Goal: Information Seeking & Learning: Learn about a topic

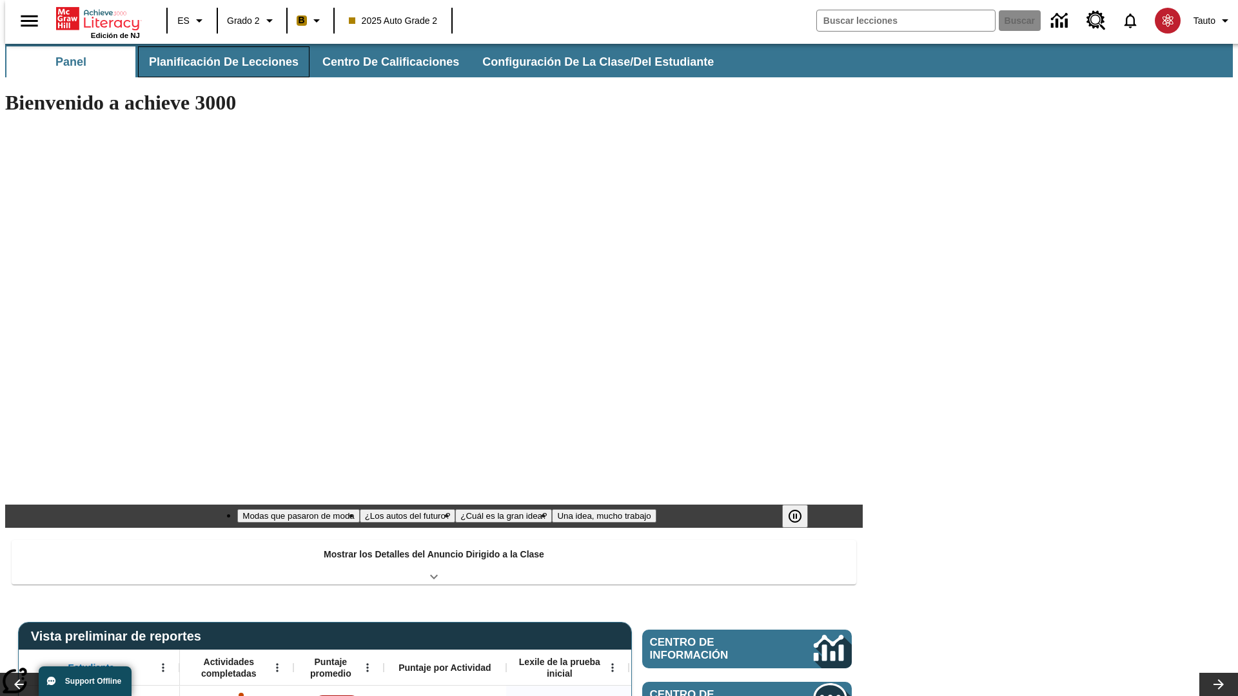
click at [216, 62] on span "Planificación de lecciones" at bounding box center [224, 62] width 150 height 15
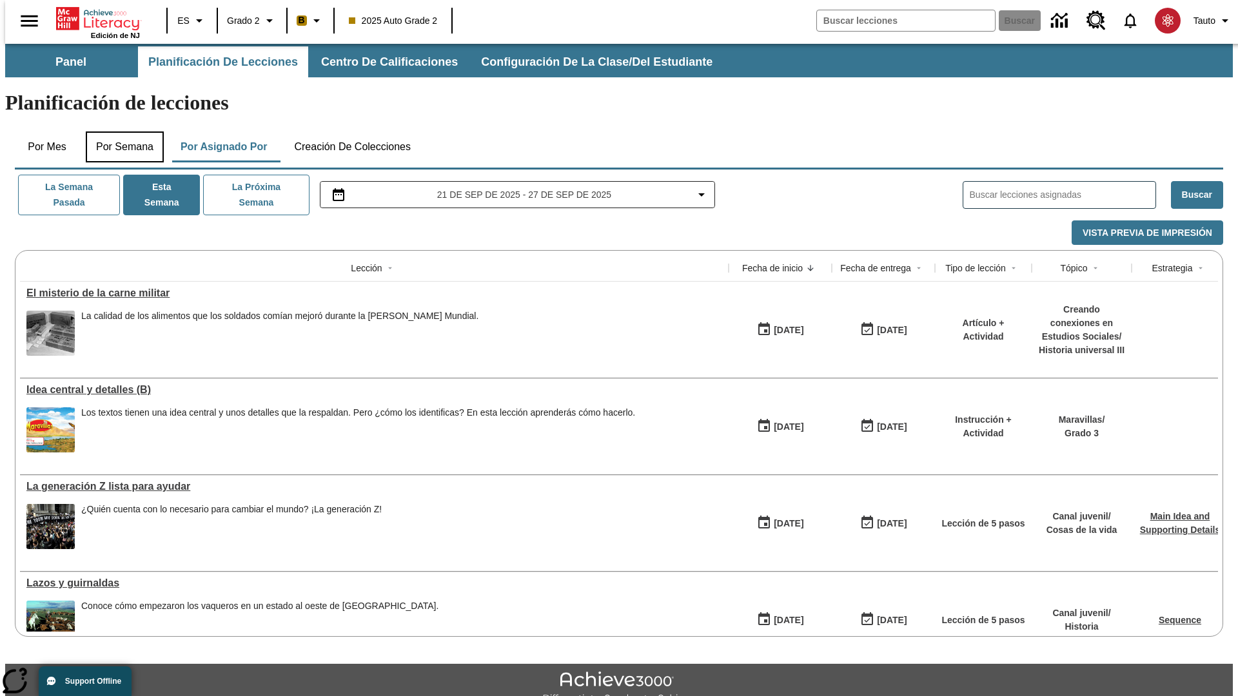
click at [121, 131] on button "Por semana" at bounding box center [125, 146] width 78 height 31
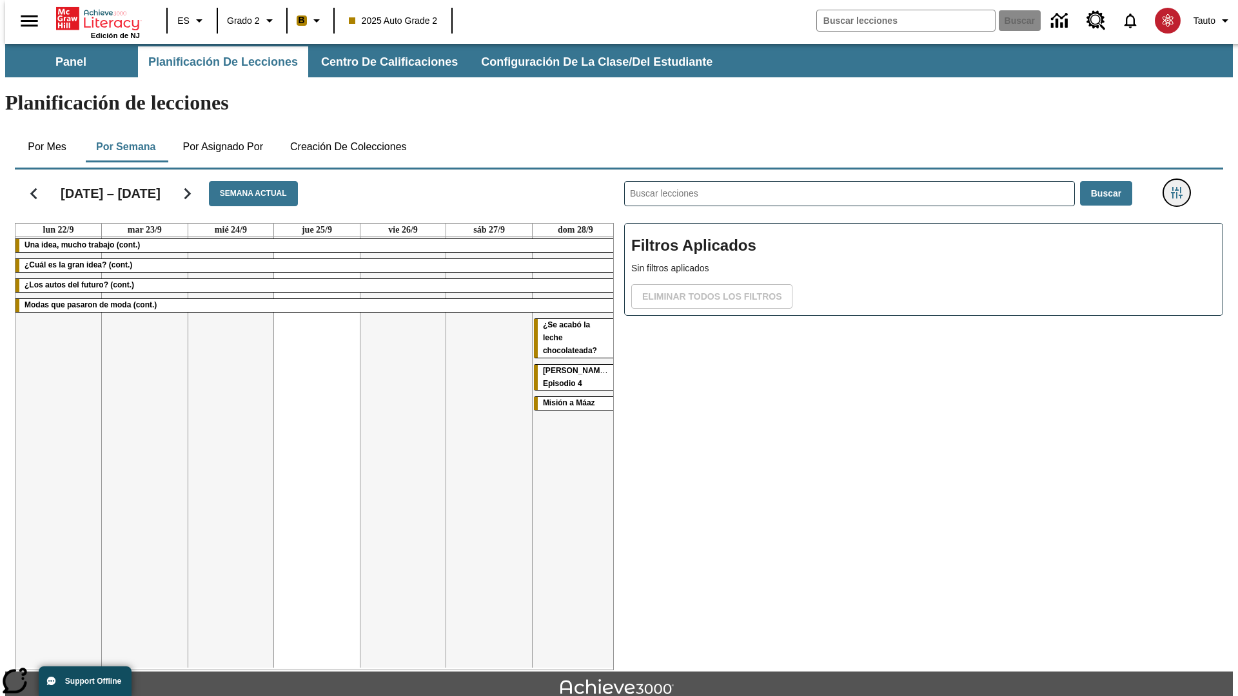
click at [1180, 187] on icon "Menú lateral de filtros" at bounding box center [1177, 193] width 12 height 12
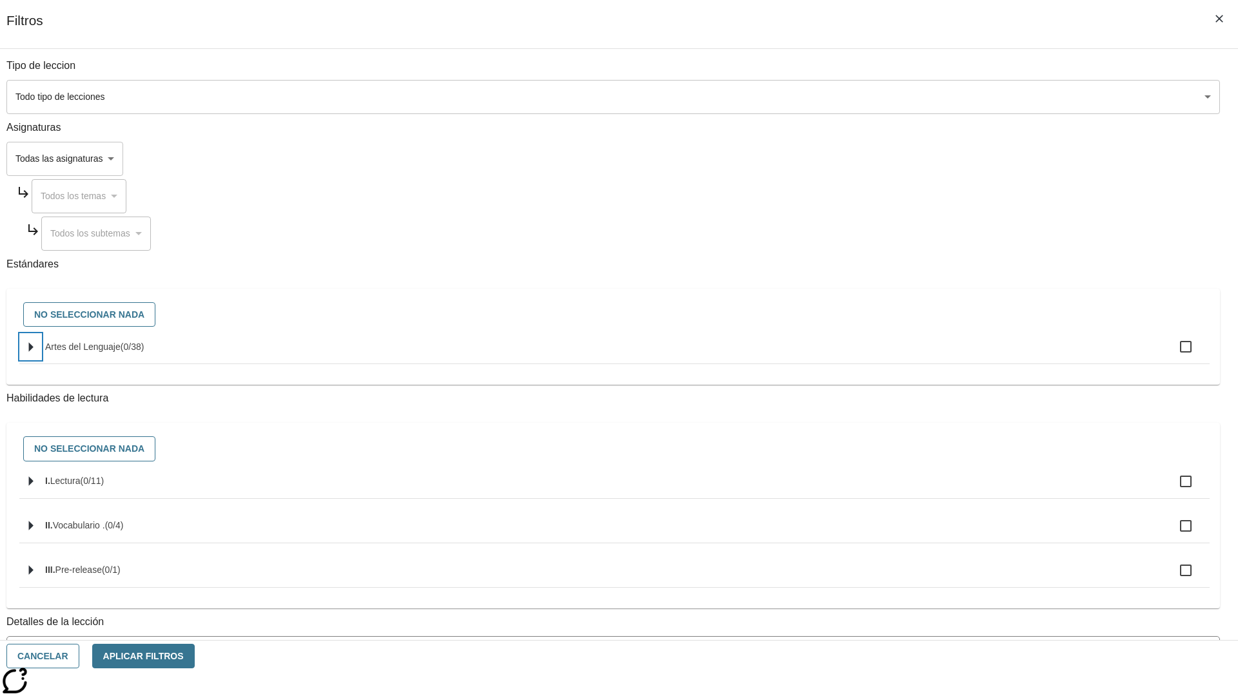
click at [34, 352] on icon "Seleccione estándares" at bounding box center [31, 347] width 5 height 10
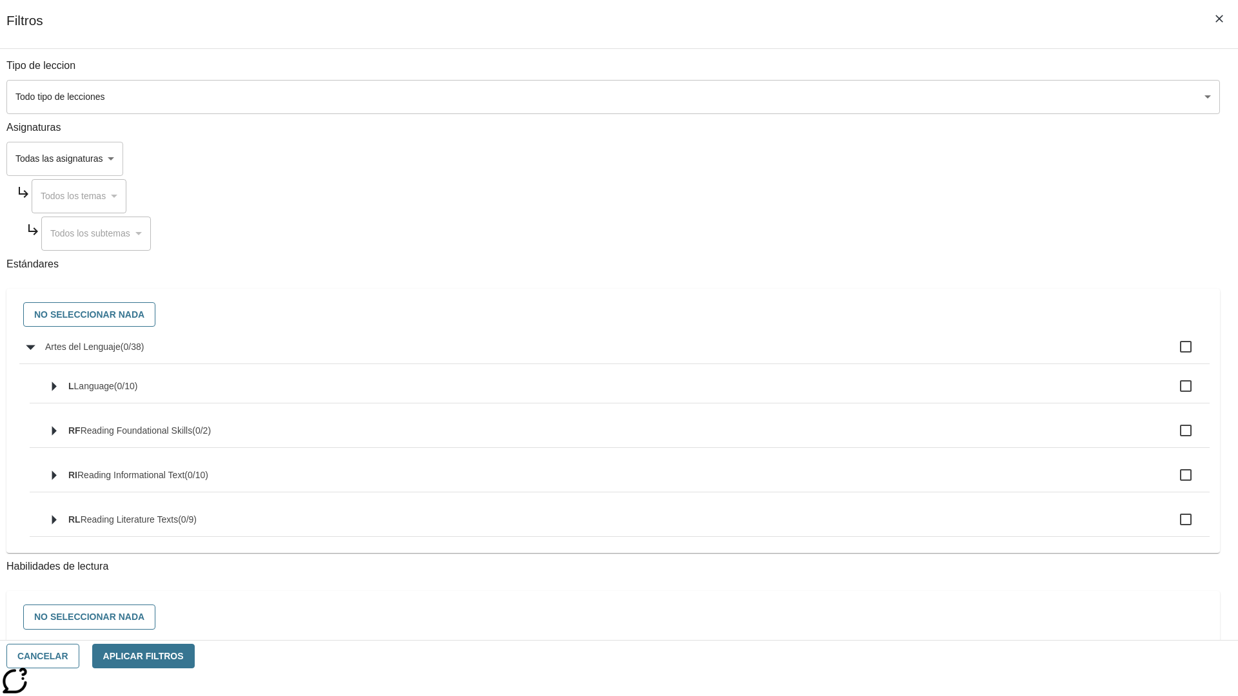
click at [937, 354] on label "Artes del Lenguaje ( 0 / 38 )" at bounding box center [622, 346] width 1154 height 27
click at [1172, 354] on input "Artes del Lenguaje ( 0 / 38 )" at bounding box center [1185, 346] width 27 height 27
checkbox input "true"
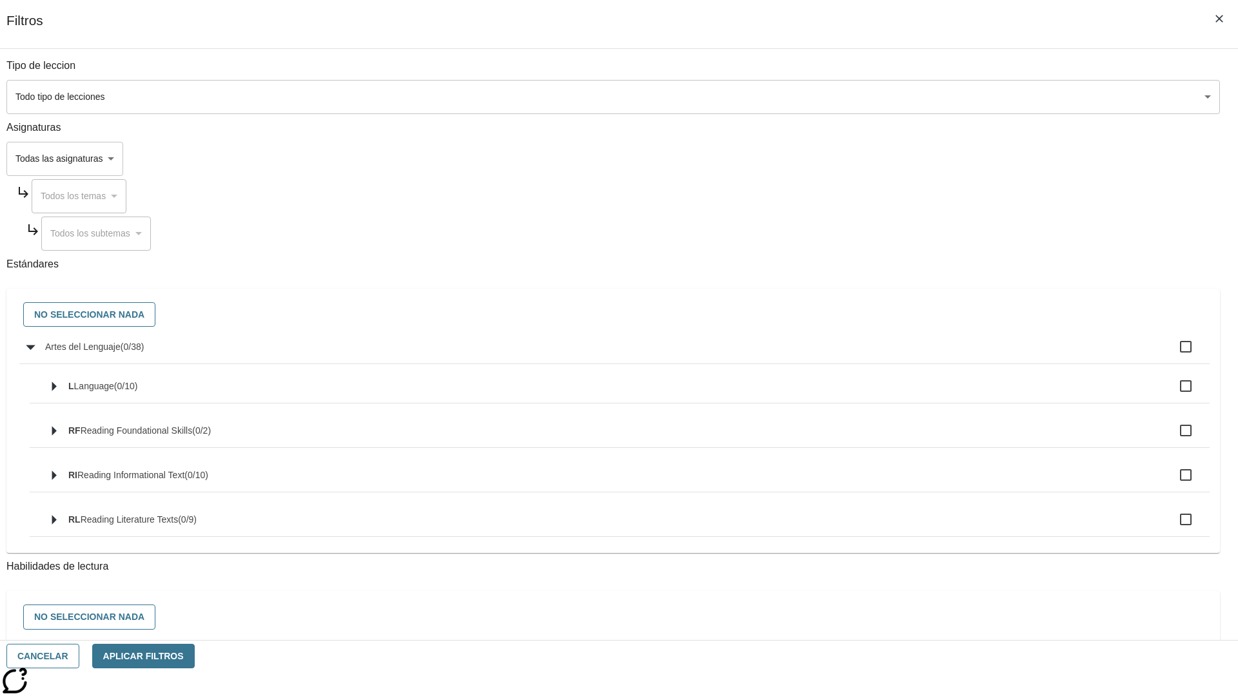
checkbox input "true"
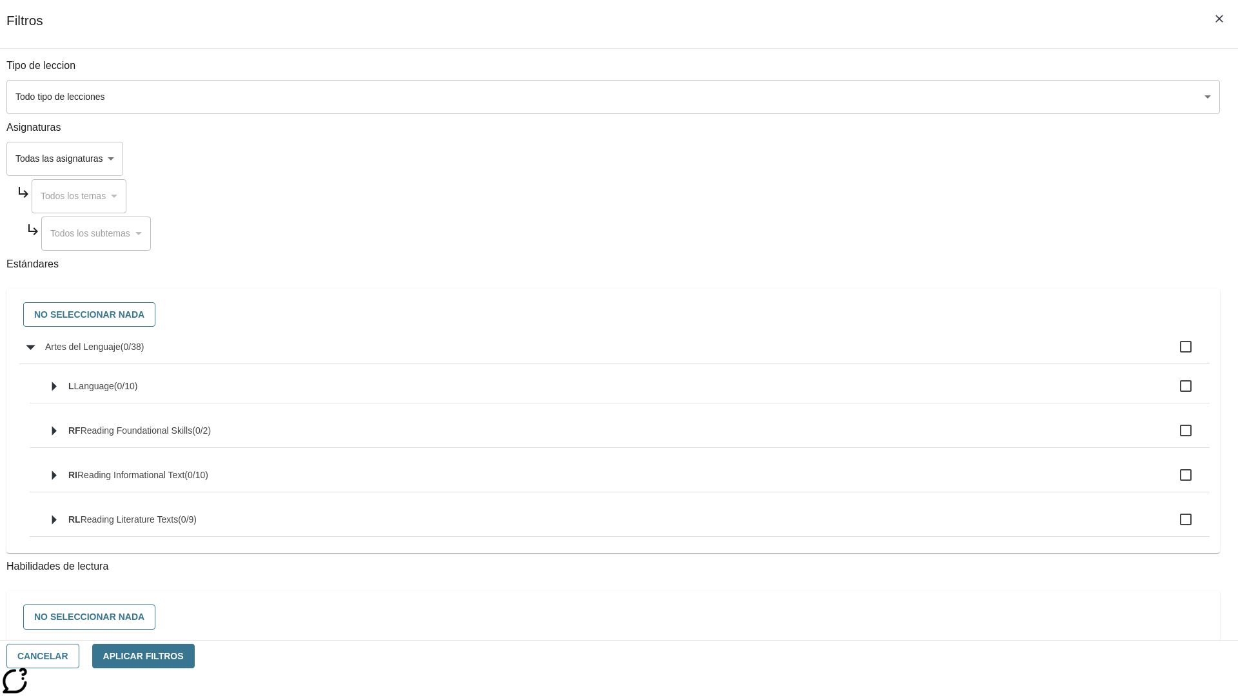
checkbox input "true"
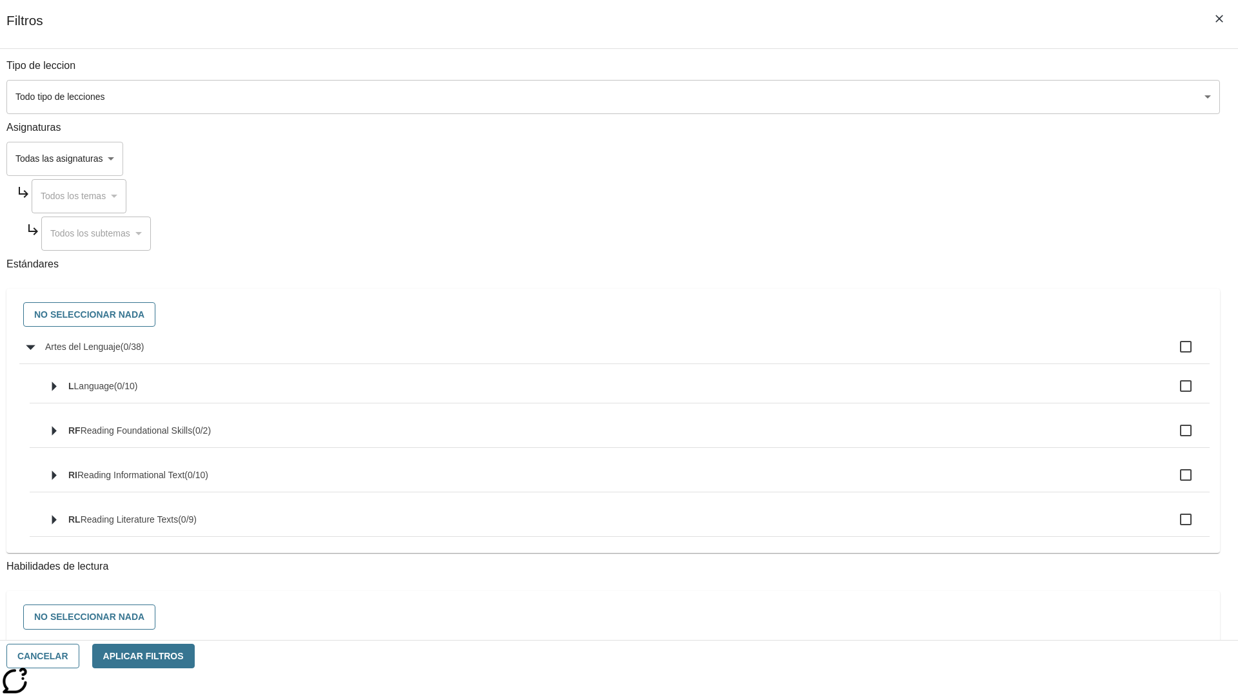
checkbox input "true"
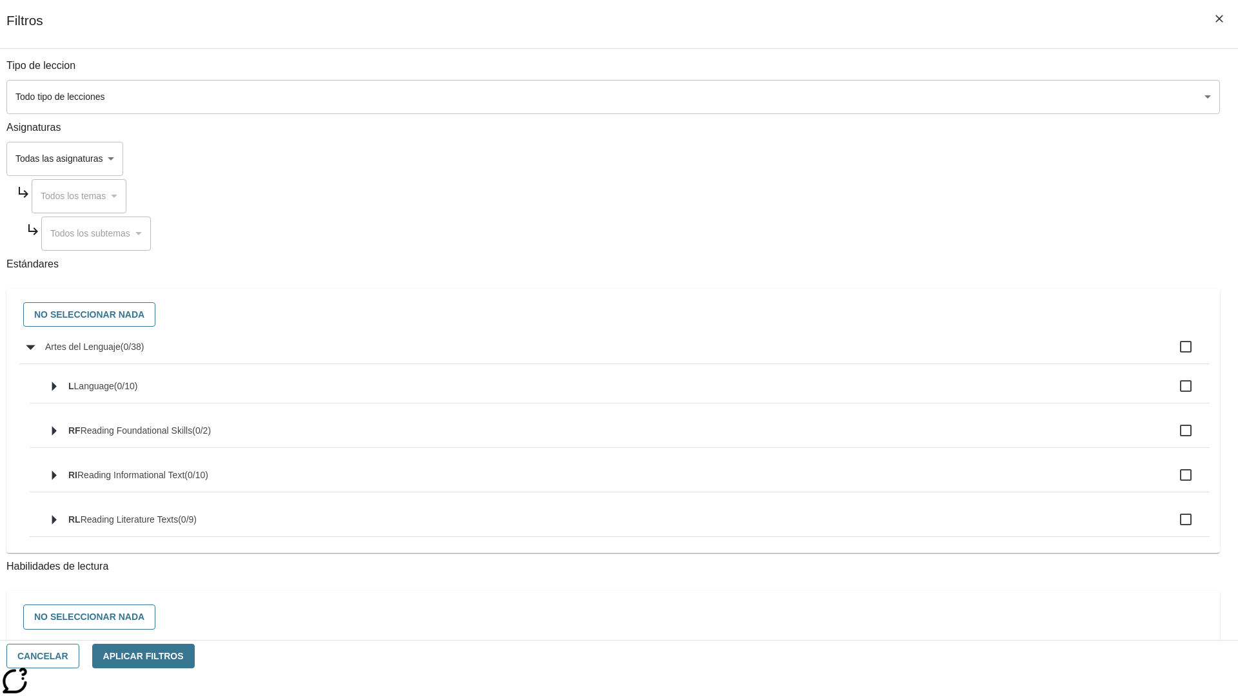
checkbox input "true"
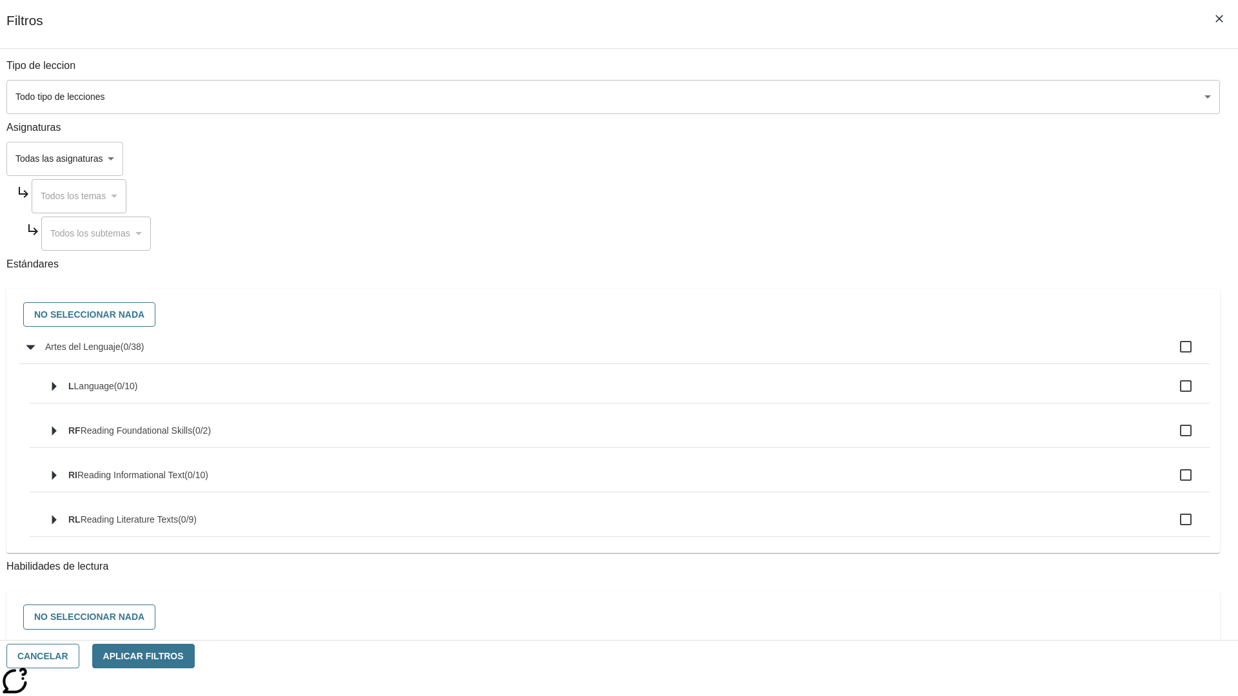
checkbox input "true"
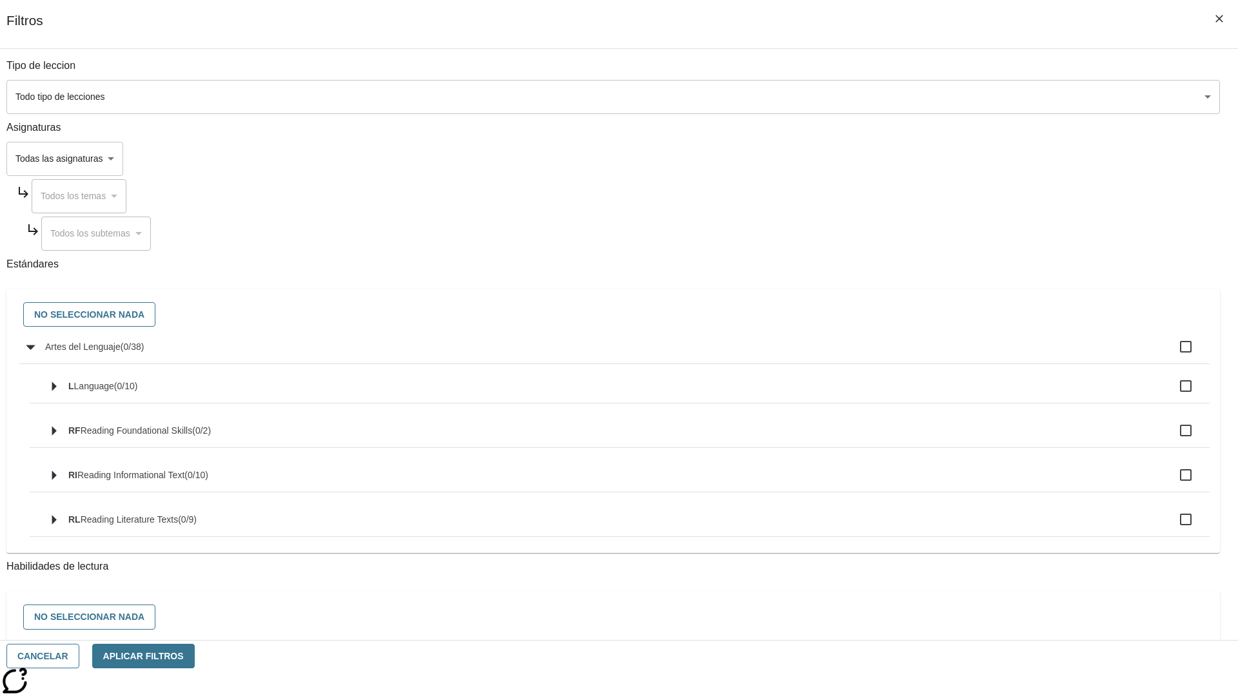
checkbox input "true"
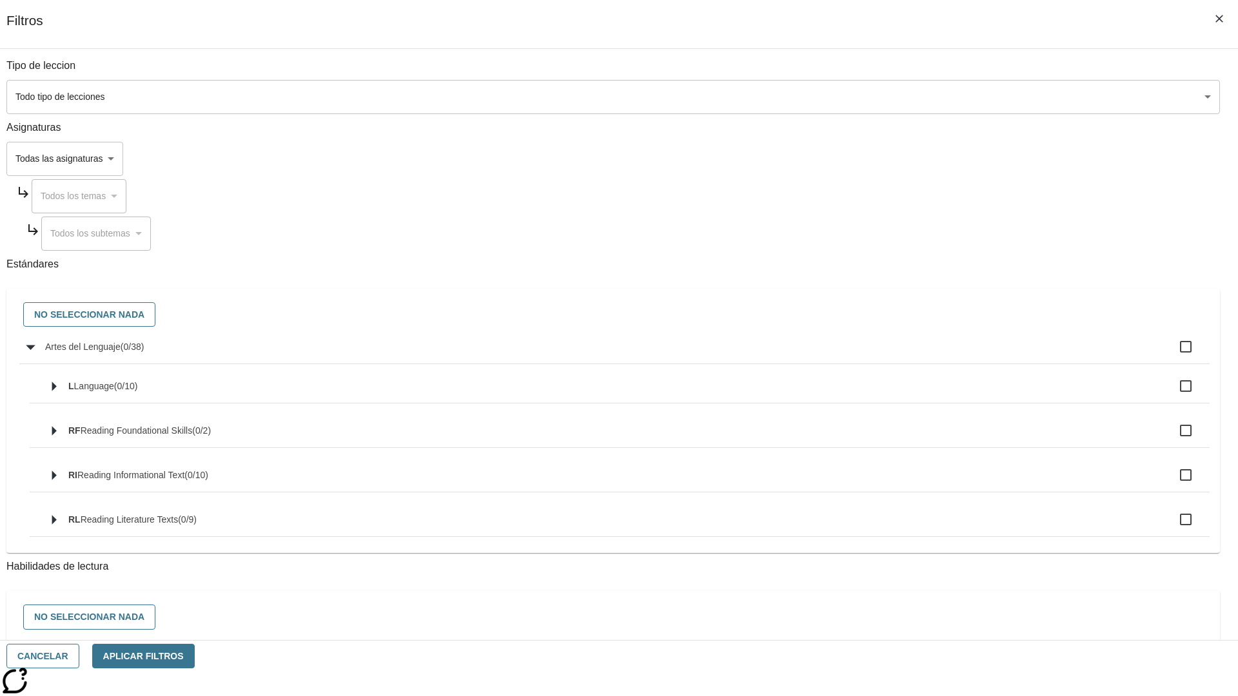
checkbox input "true"
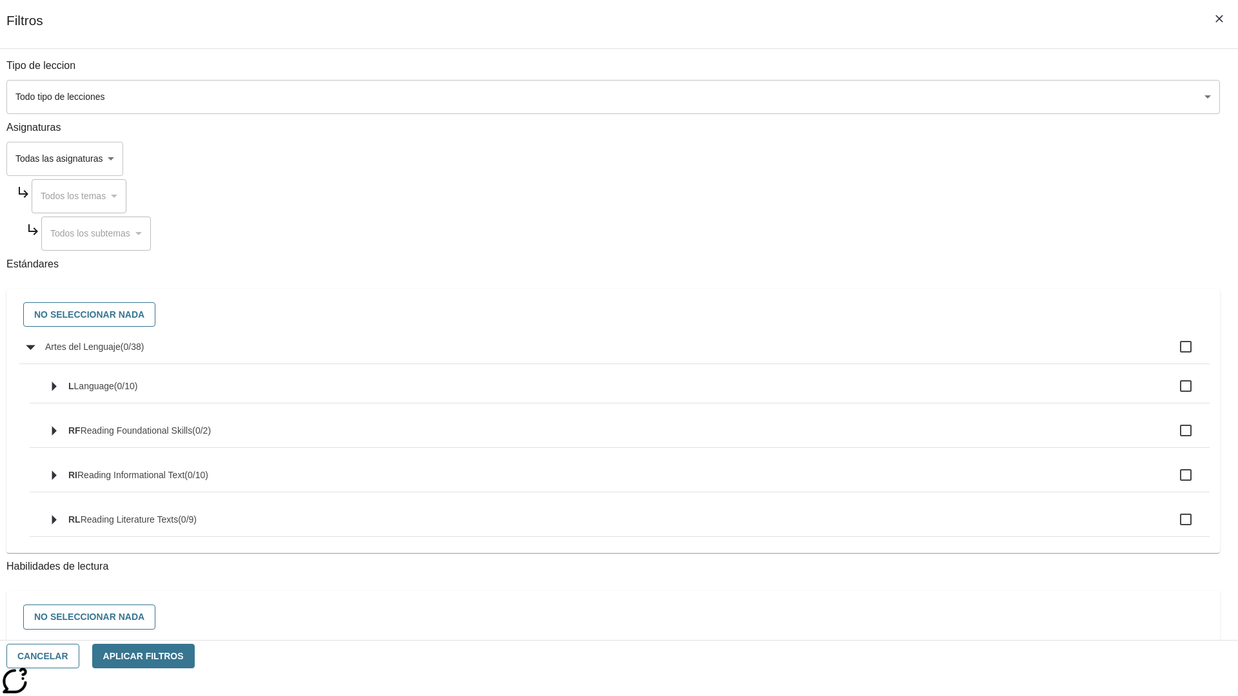
checkbox input "true"
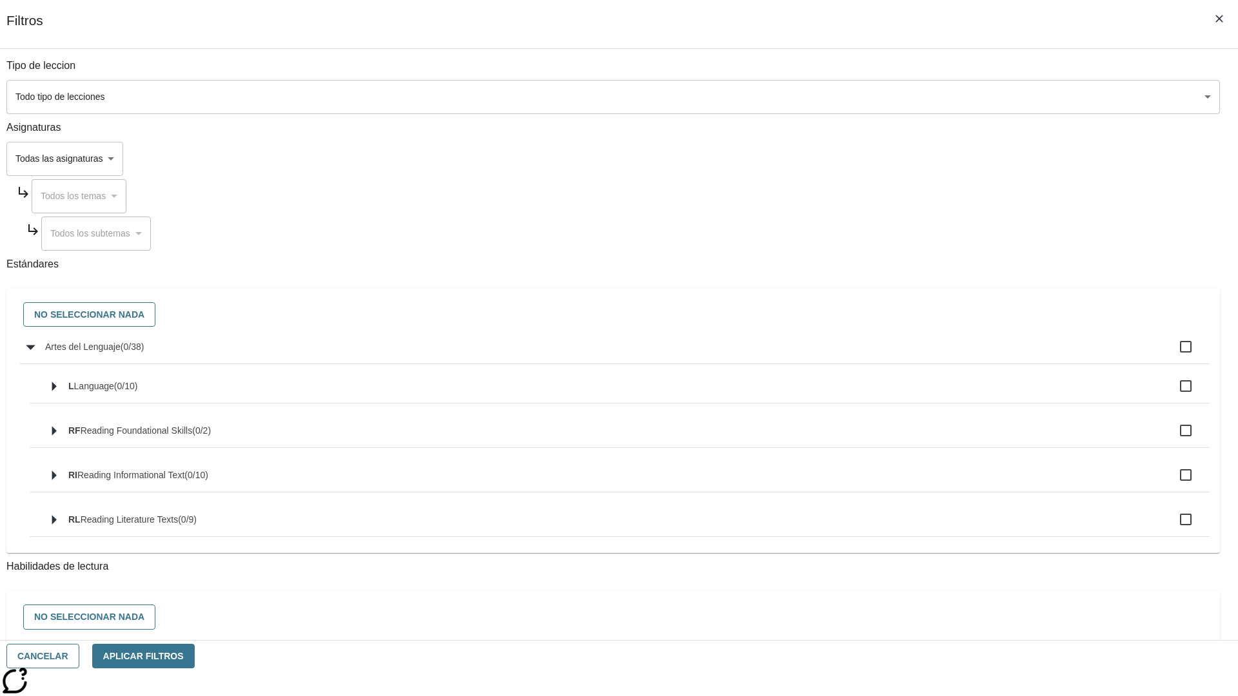
checkbox input "true"
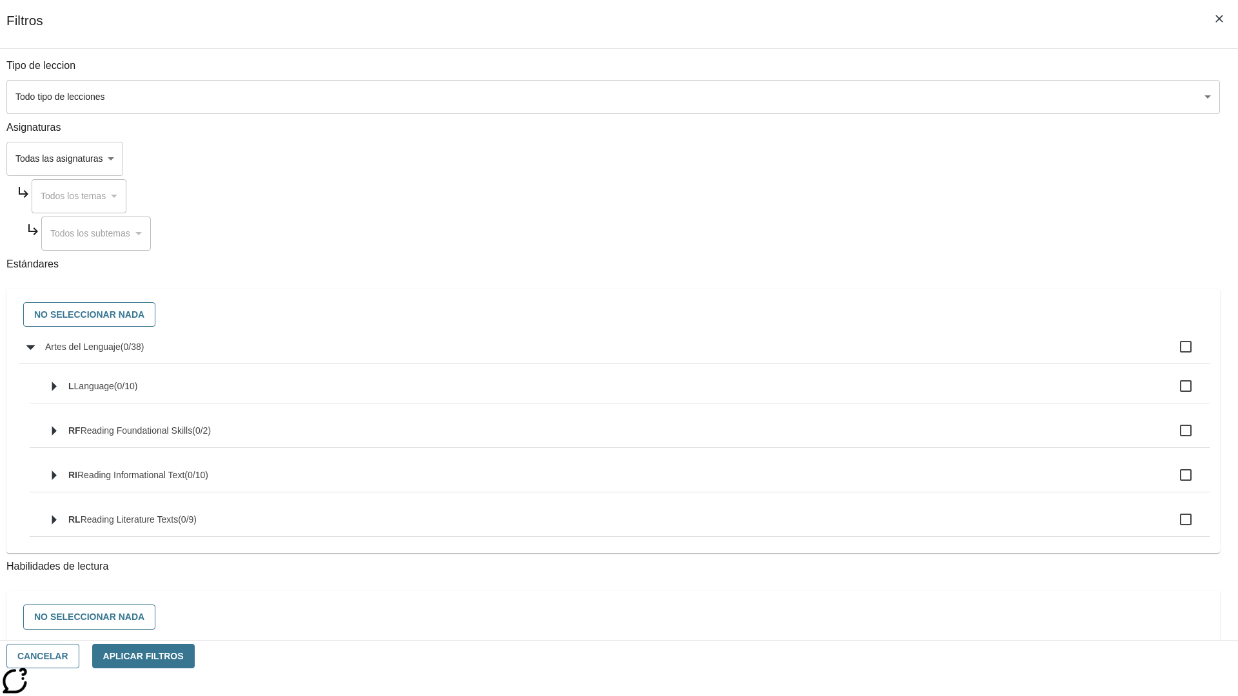
checkbox input "true"
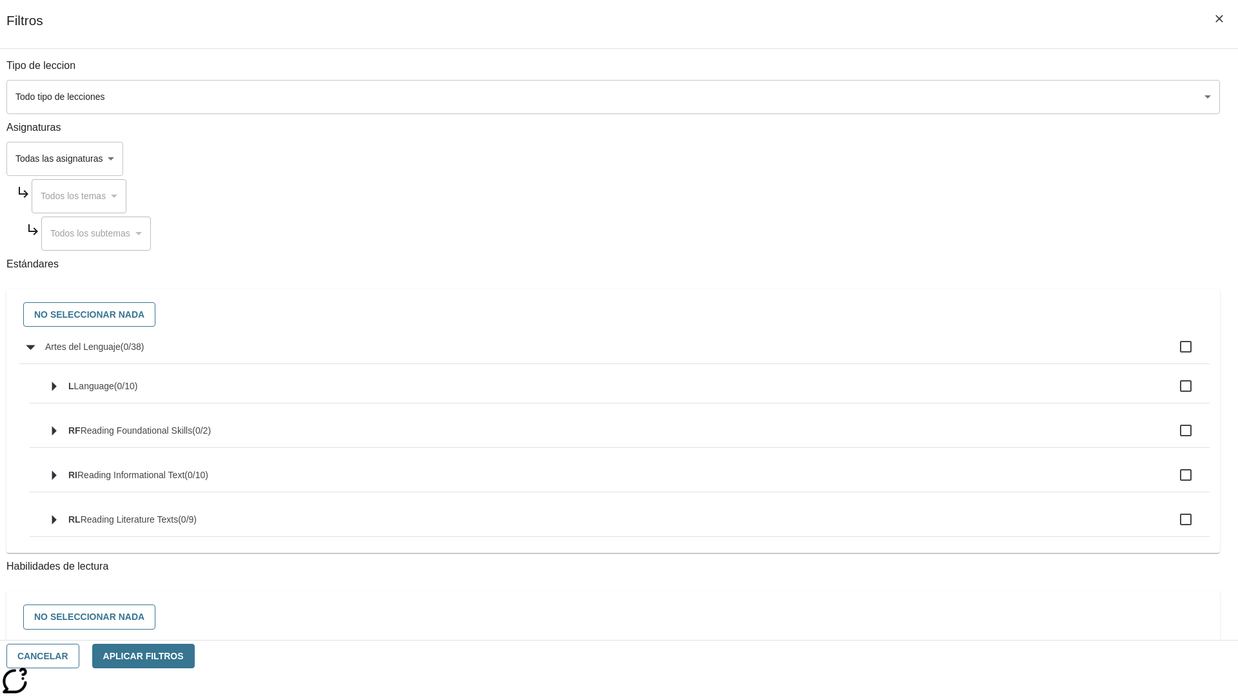
checkbox input "true"
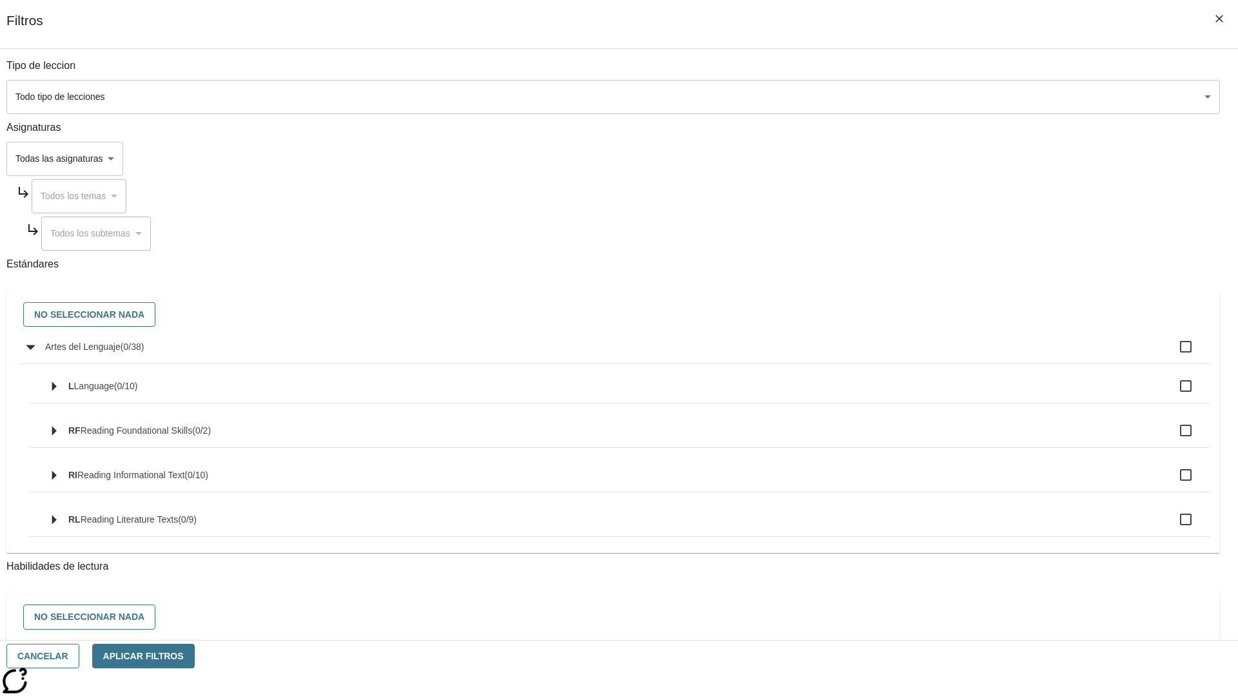
checkbox input "true"
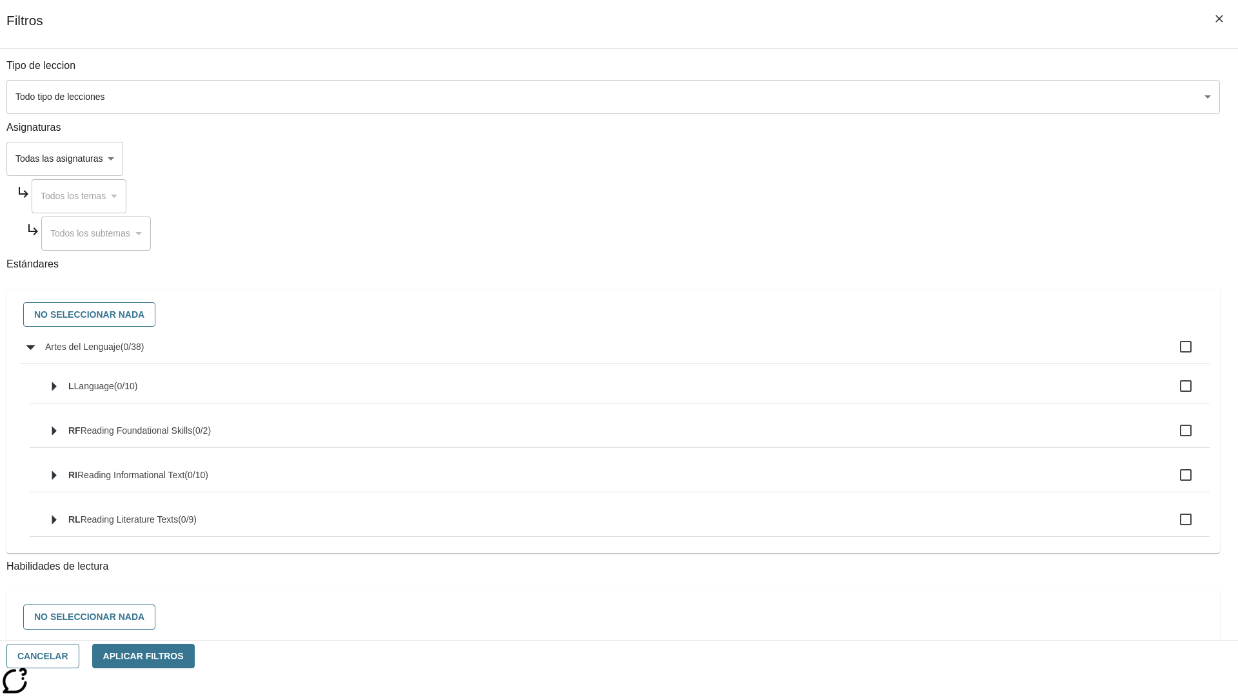
checkbox input "true"
click at [155, 315] on button "No seleccionar nada" at bounding box center [89, 314] width 132 height 25
checkbox input "false"
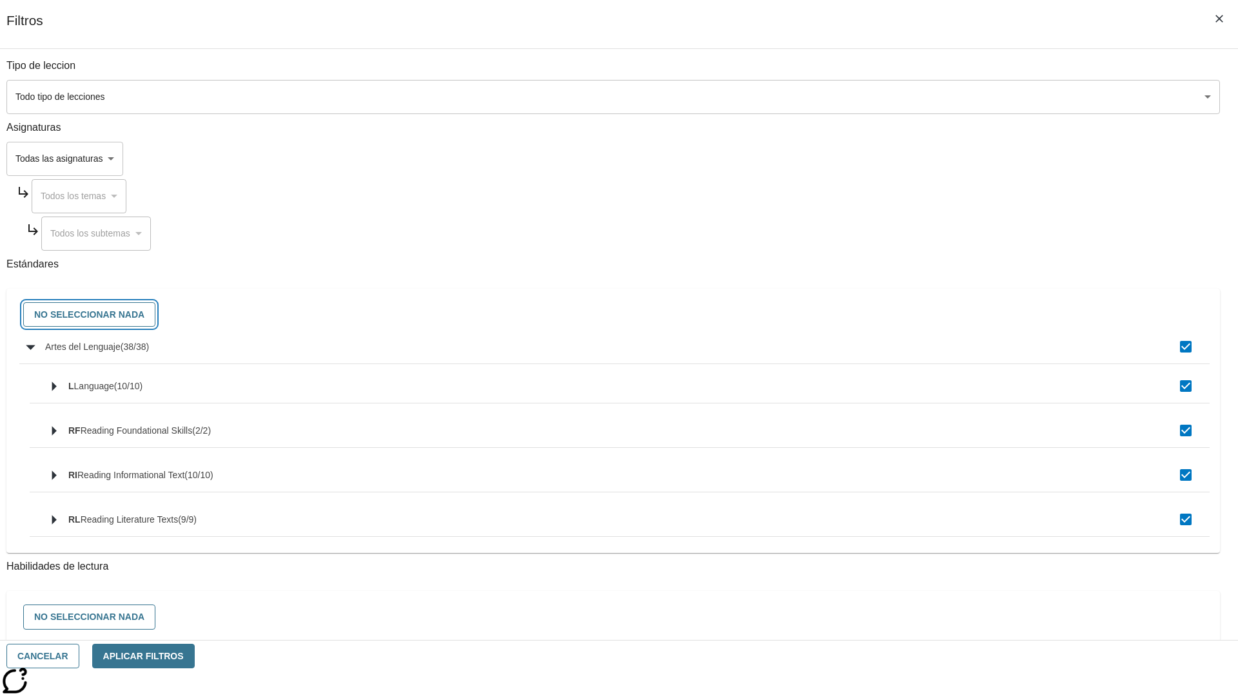
checkbox input "false"
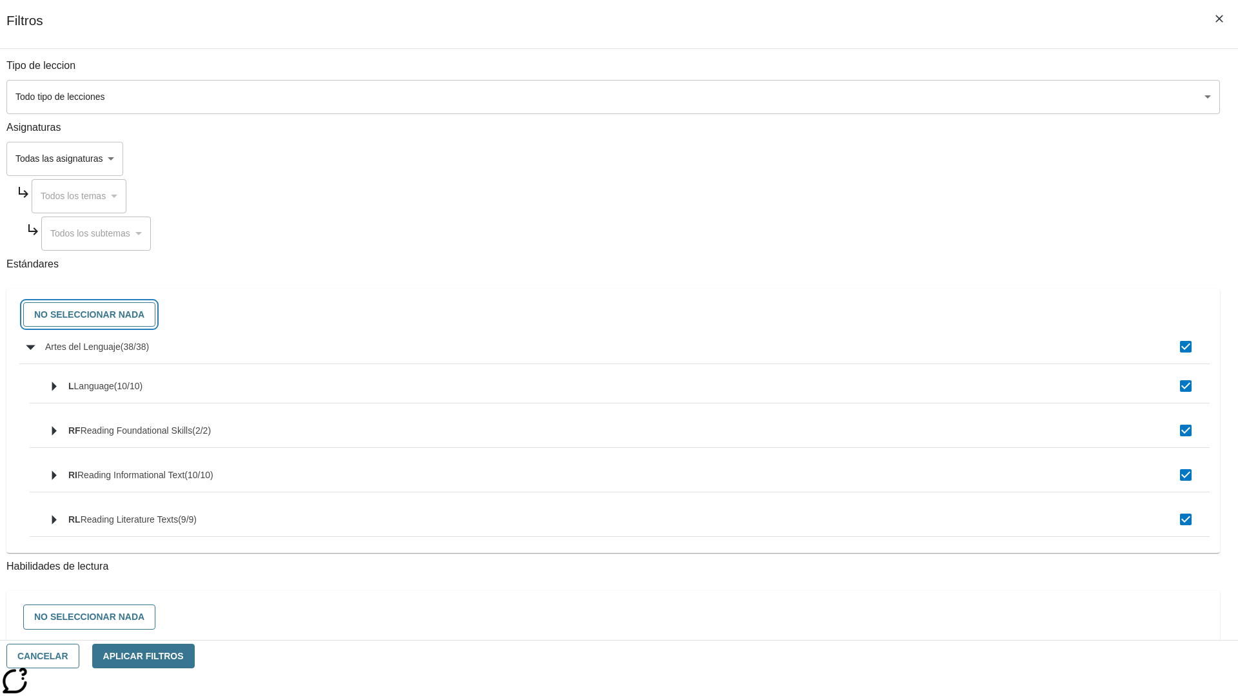
checkbox input "false"
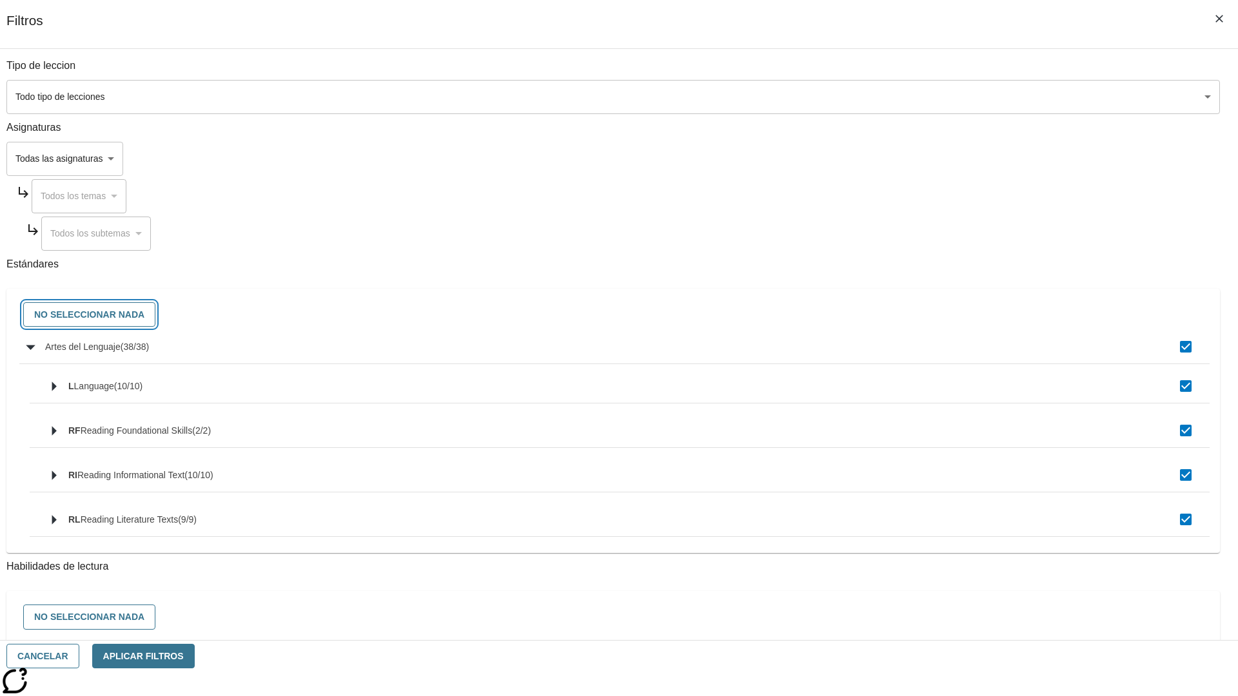
checkbox input "false"
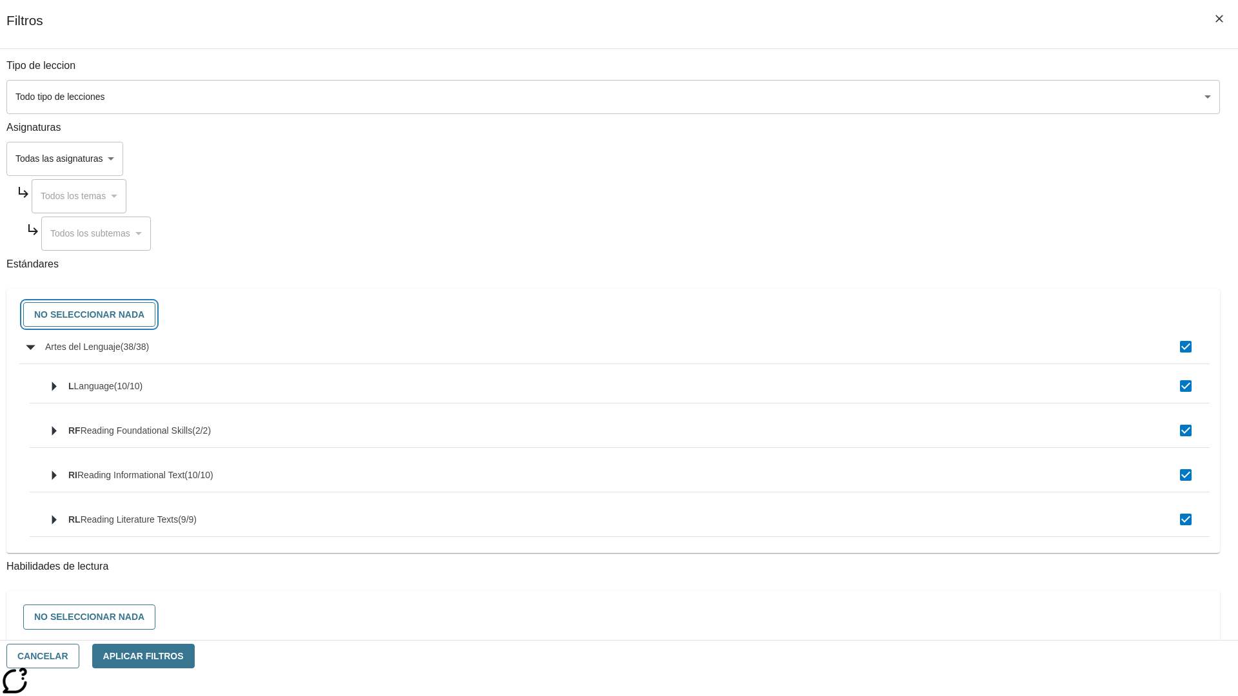
checkbox input "false"
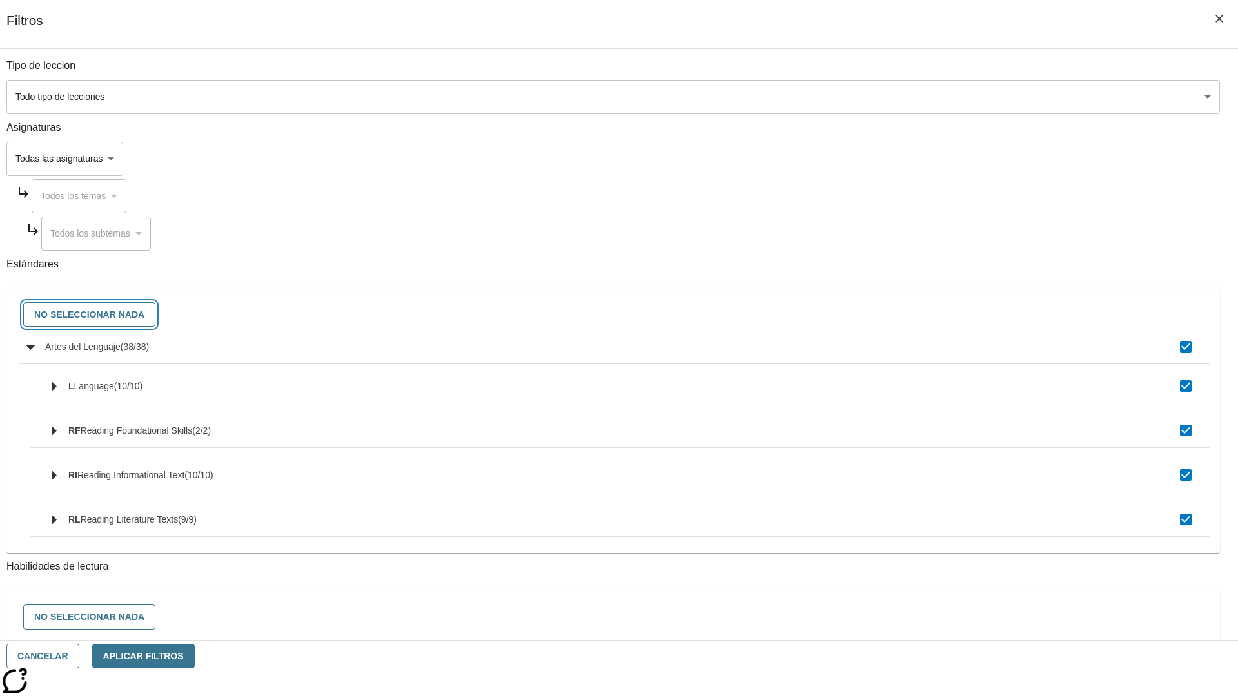
checkbox input "false"
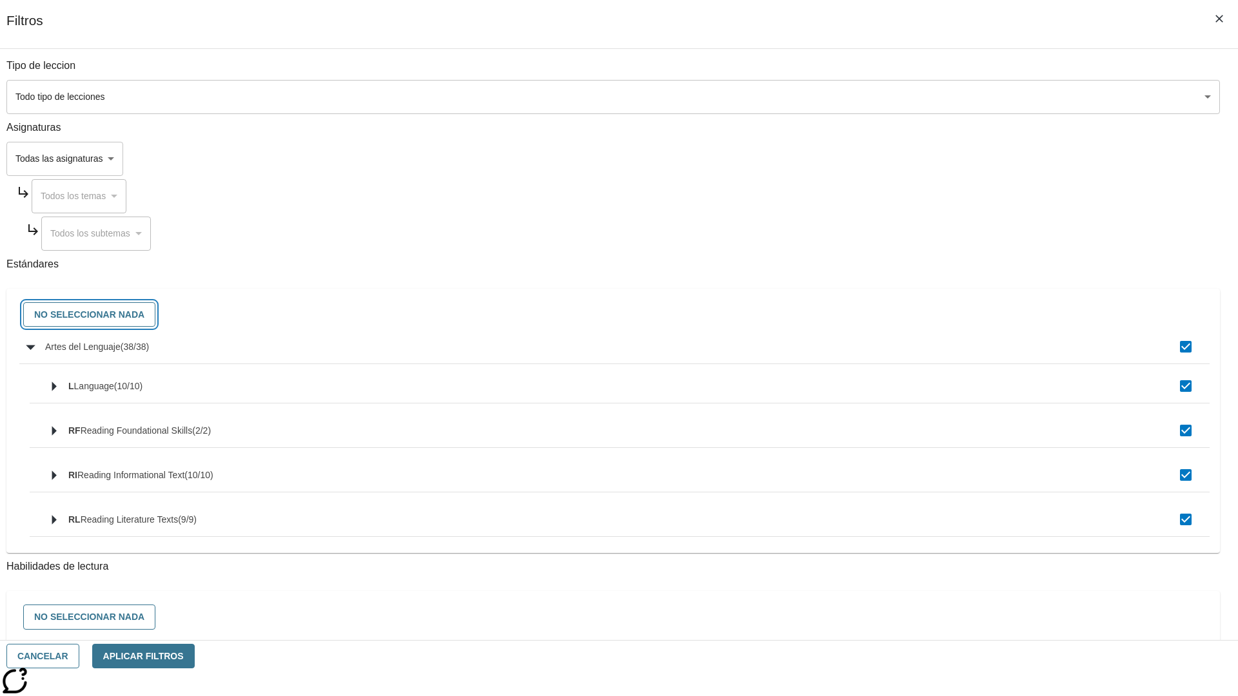
checkbox input "false"
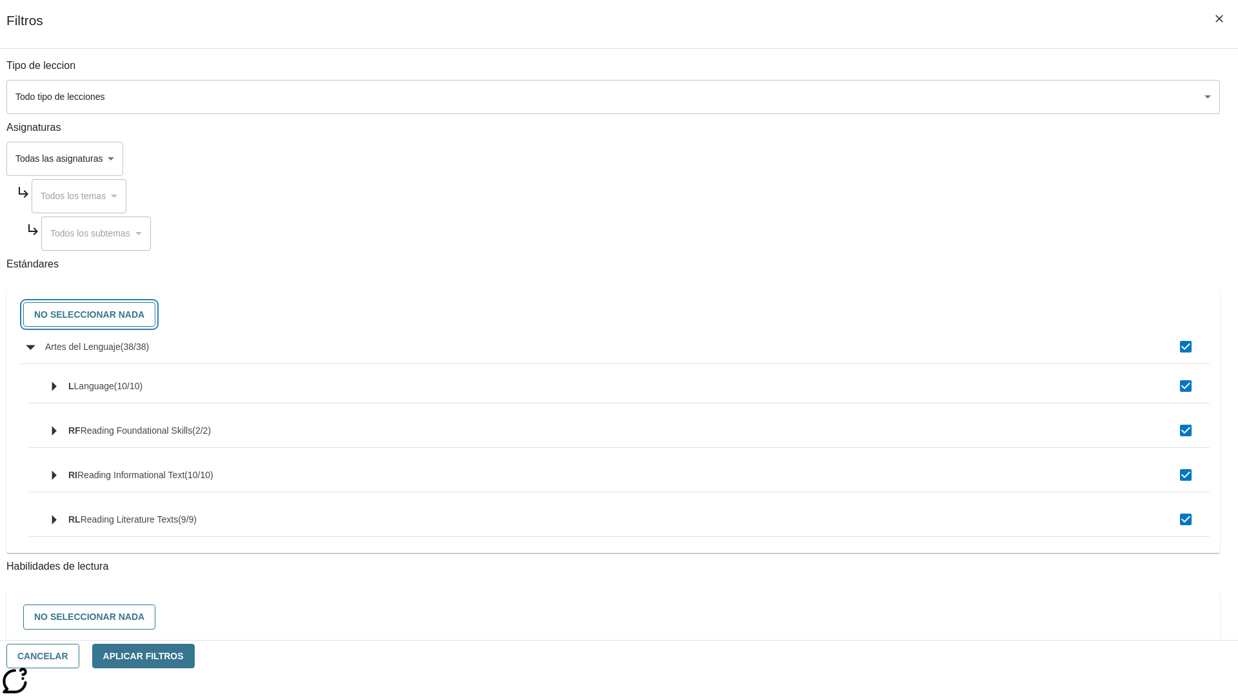
checkbox input "false"
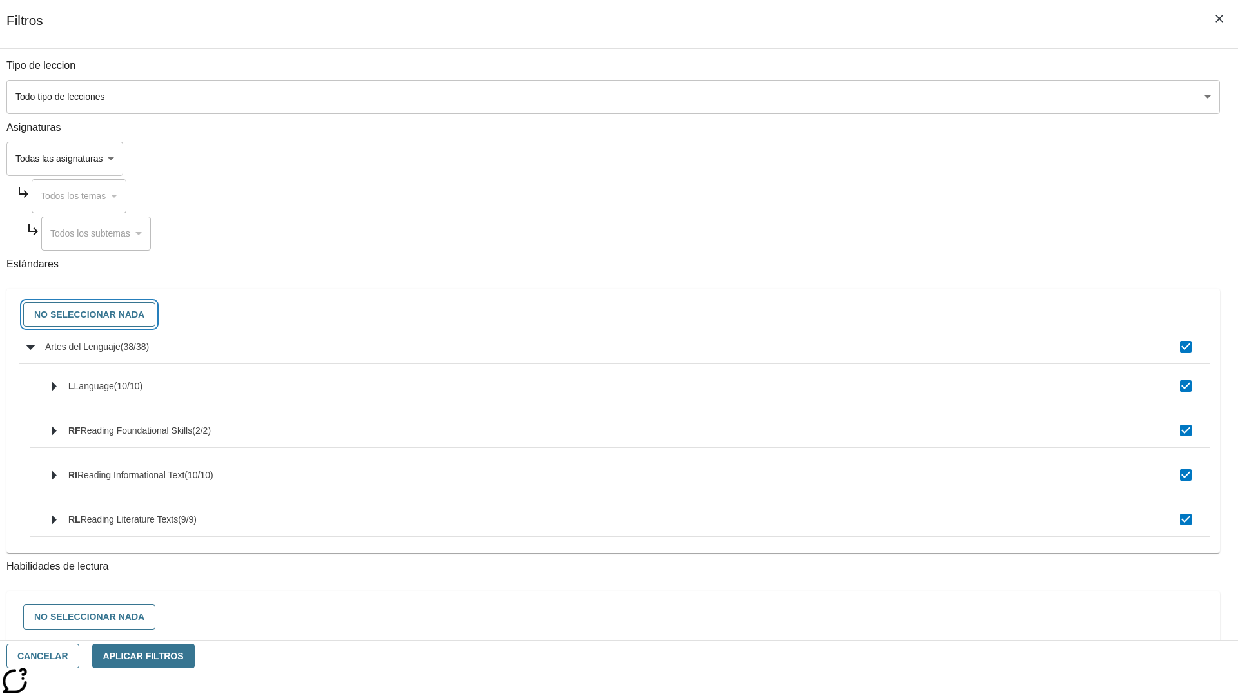
checkbox input "false"
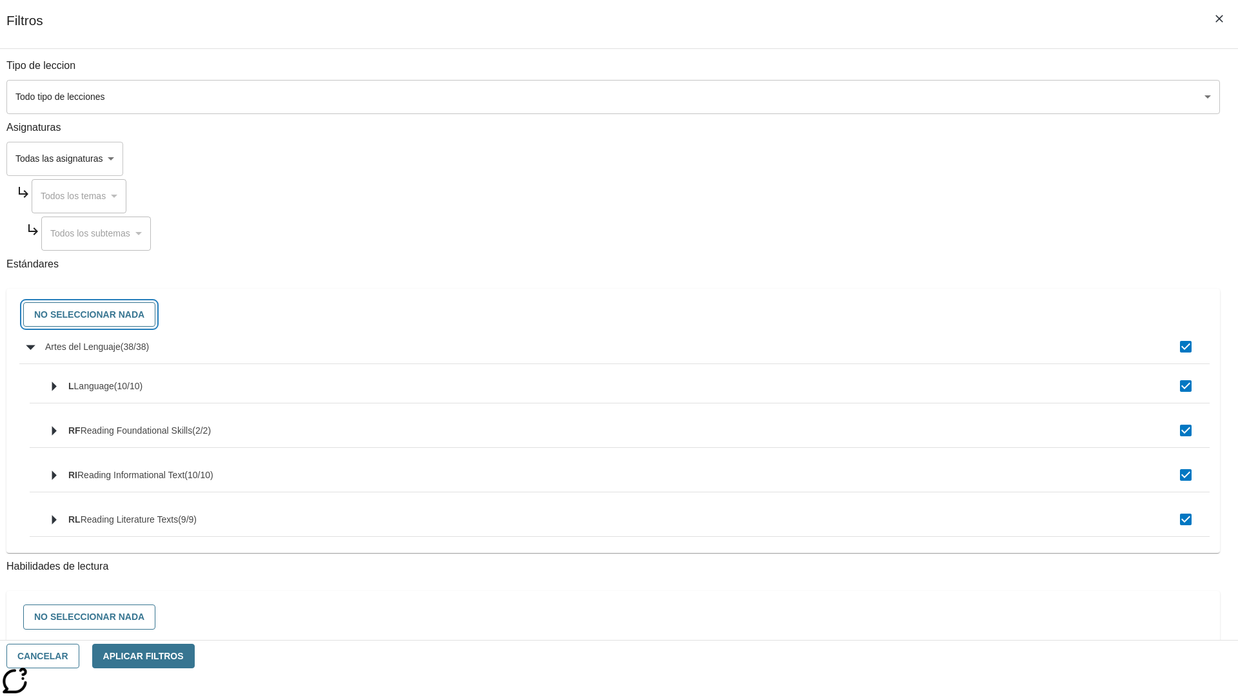
checkbox input "false"
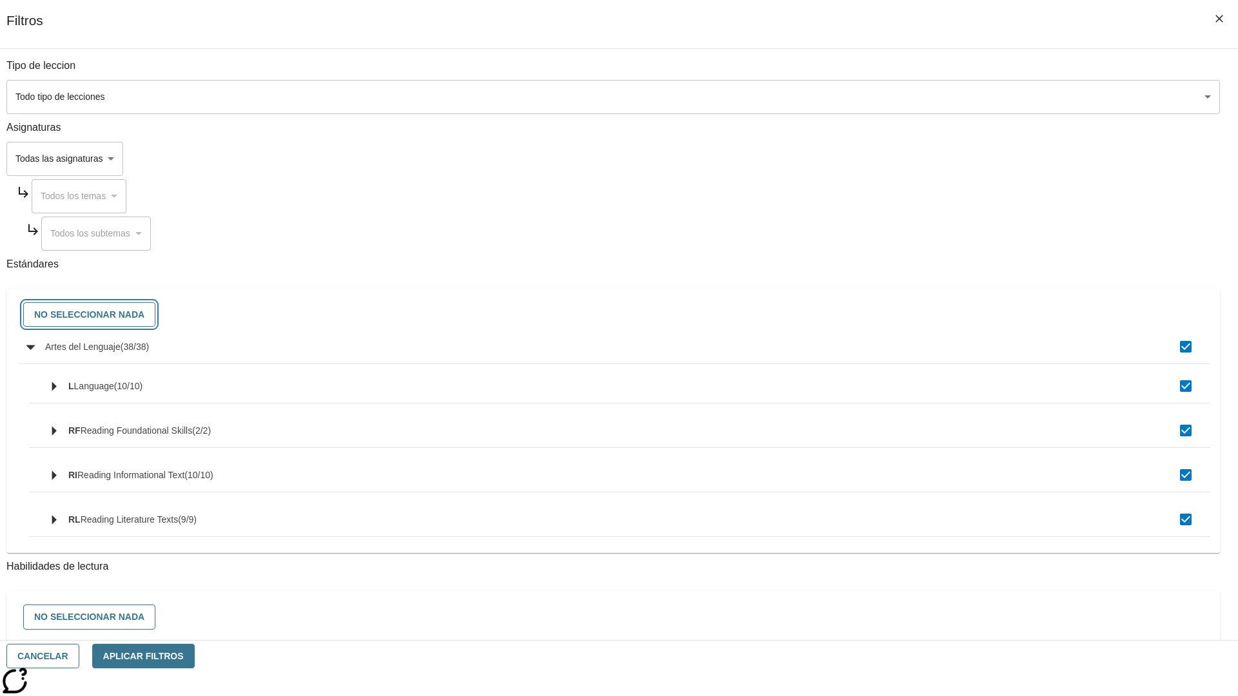
checkbox input "false"
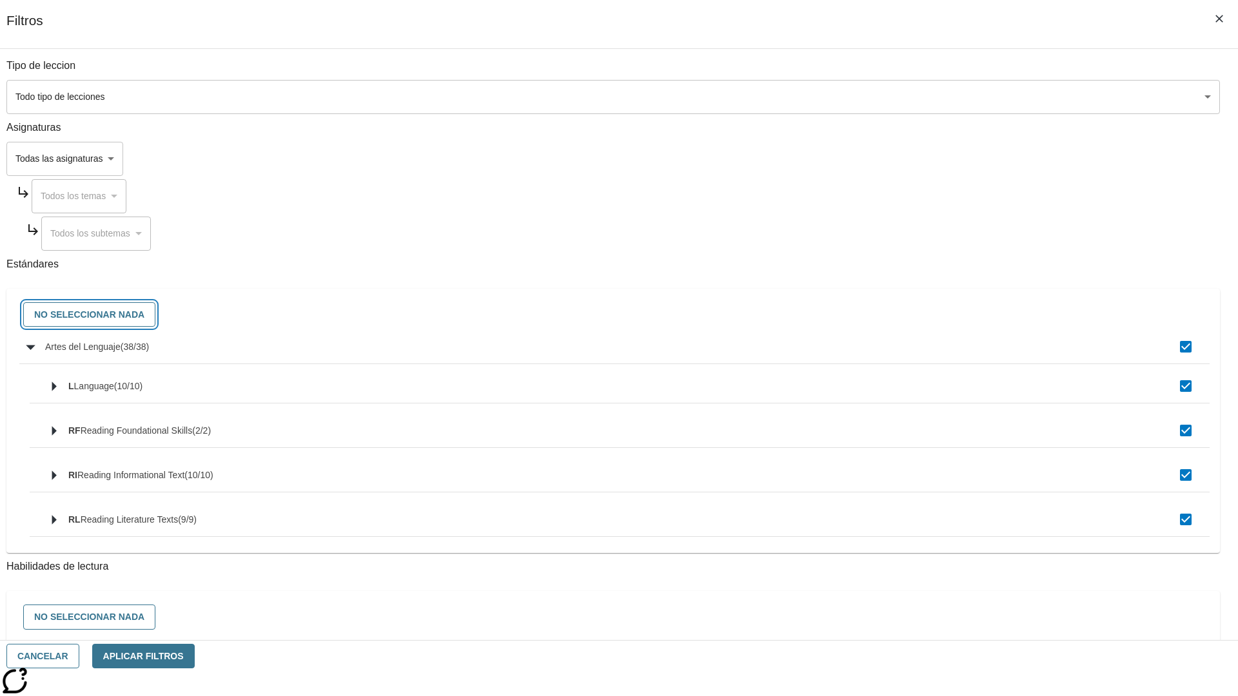
checkbox input "false"
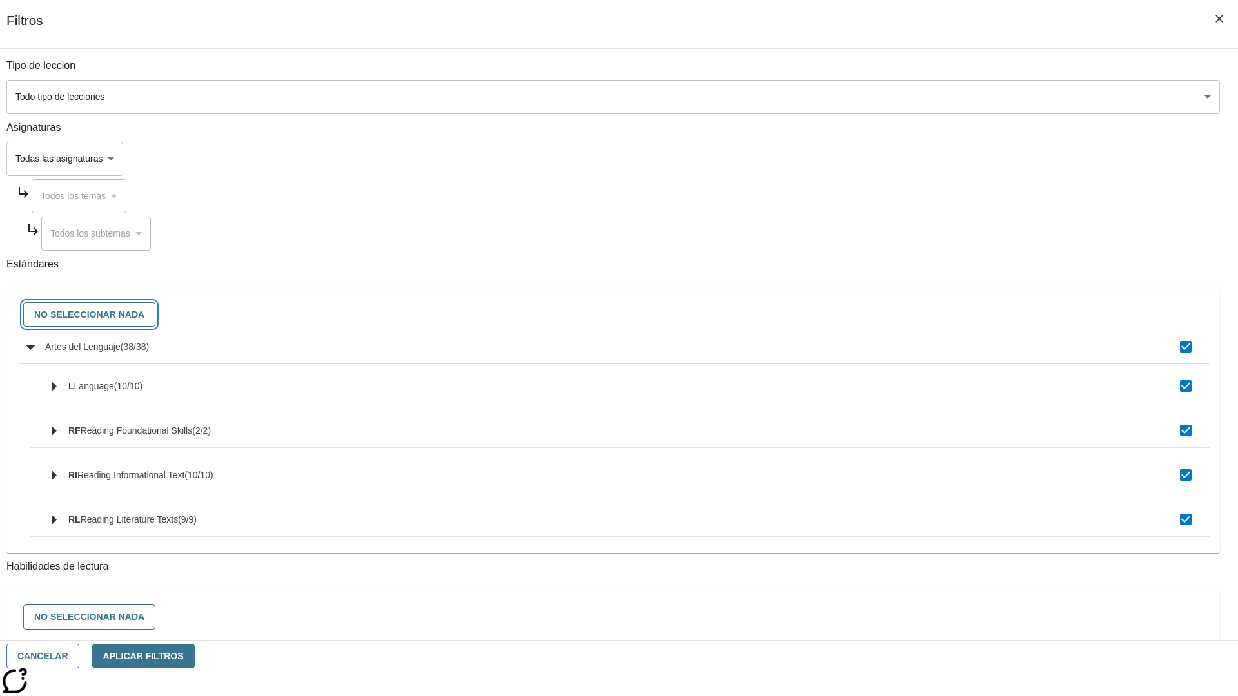
checkbox input "false"
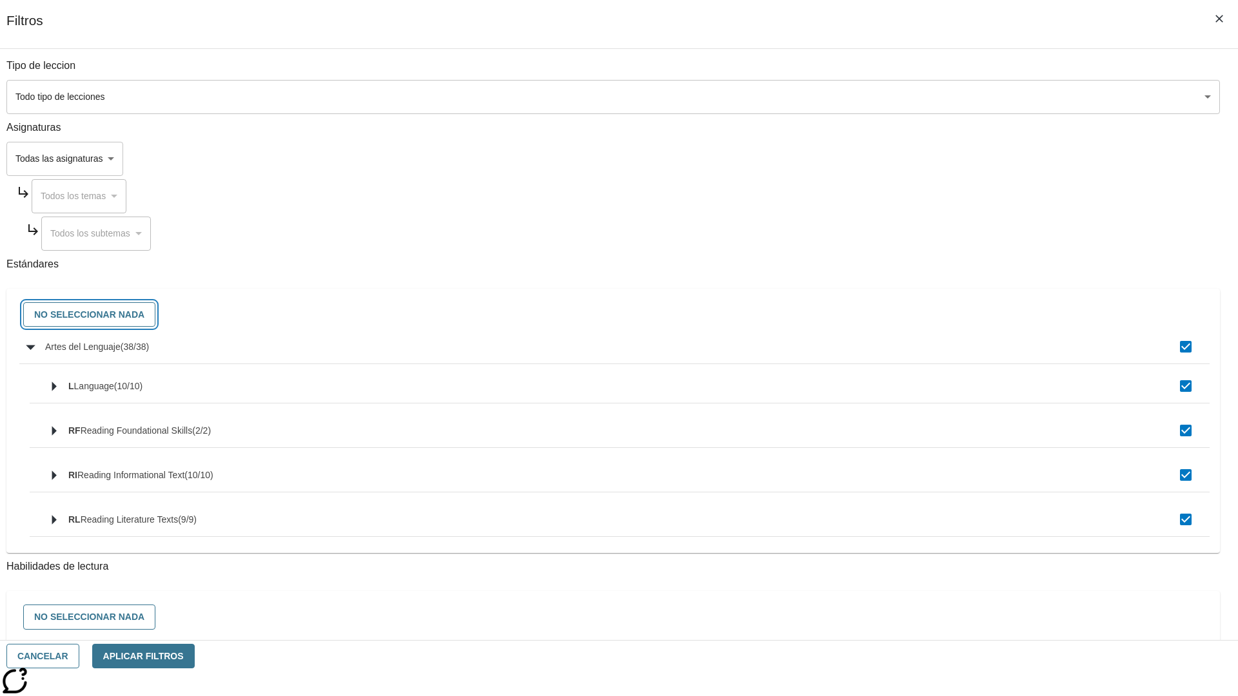
checkbox input "false"
click at [79, 656] on button "Cancelar" at bounding box center [42, 656] width 73 height 25
click at [93, 17] on icon "Portada" at bounding box center [99, 19] width 86 height 26
